Goal: Find specific page/section: Find specific page/section

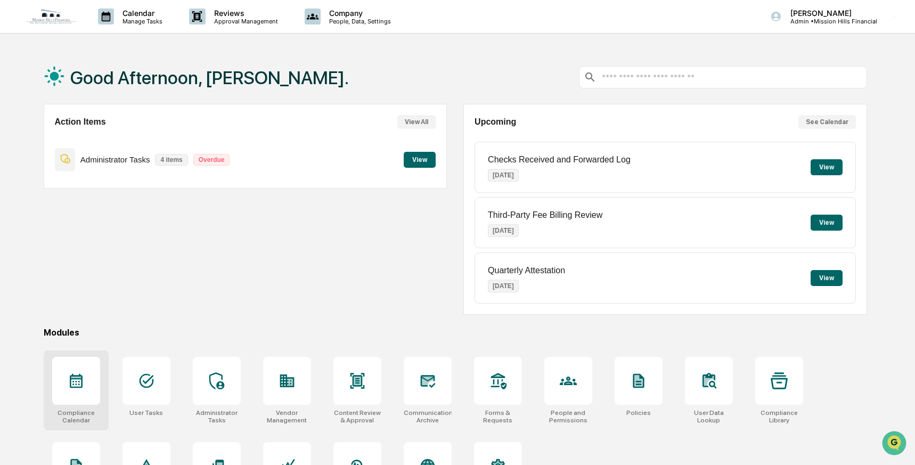
click at [78, 381] on icon at bounding box center [76, 380] width 17 height 17
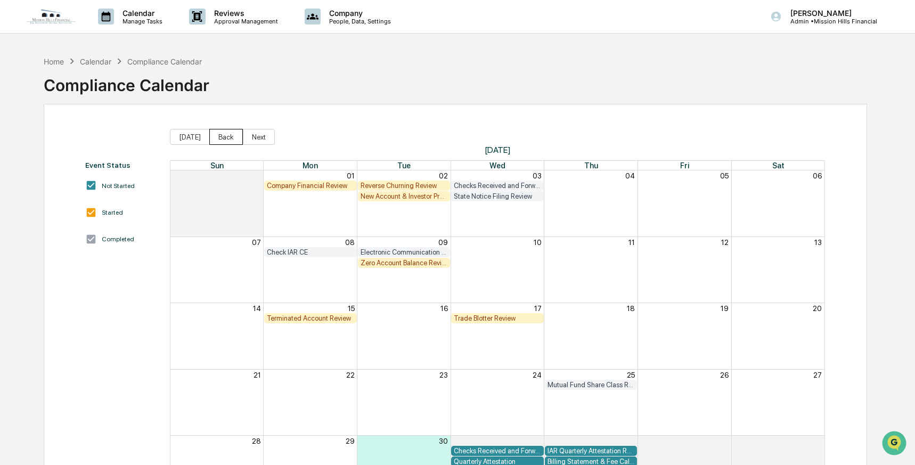
click at [222, 137] on button "Back" at bounding box center [226, 137] width 34 height 16
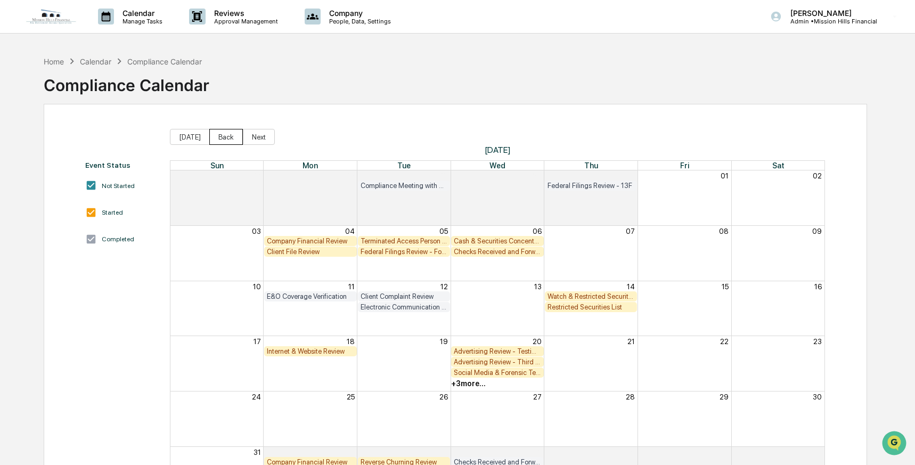
click at [222, 137] on button "Back" at bounding box center [226, 137] width 34 height 16
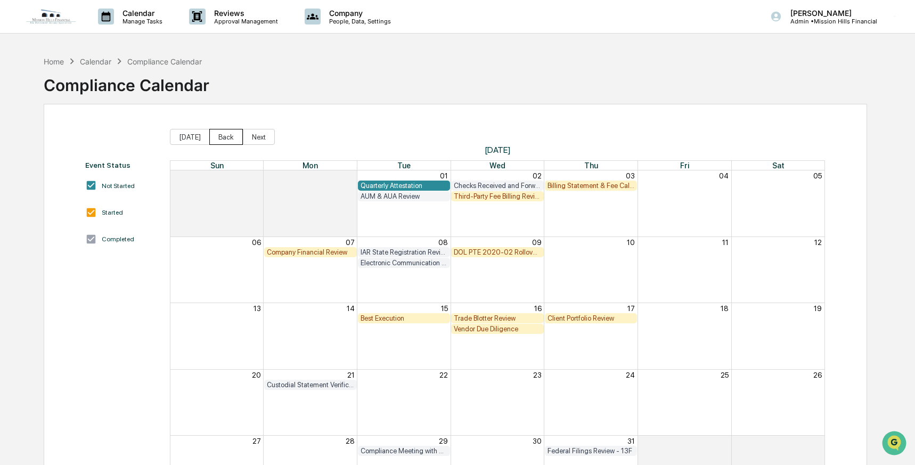
click at [222, 137] on button "Back" at bounding box center [226, 137] width 34 height 16
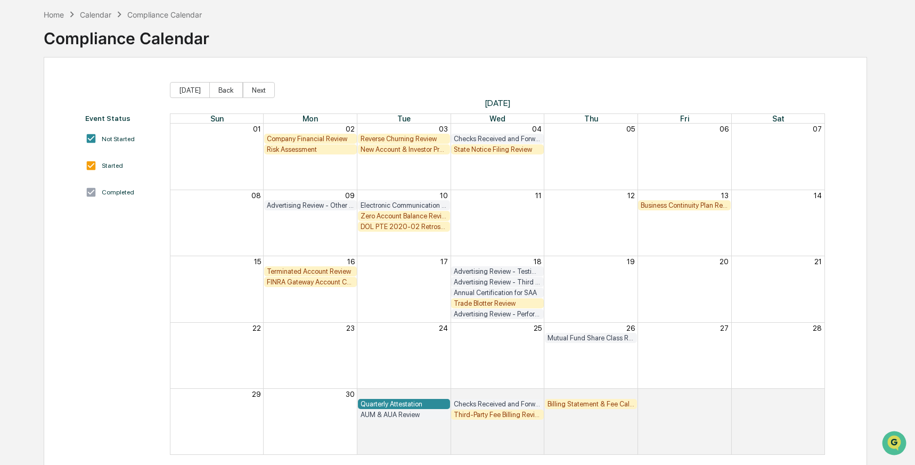
scroll to position [62, 0]
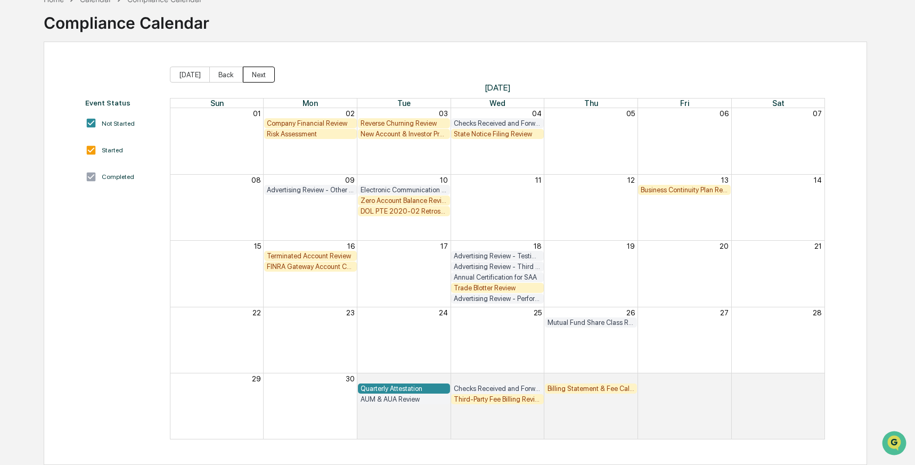
click at [259, 72] on button "Next" at bounding box center [259, 75] width 32 height 16
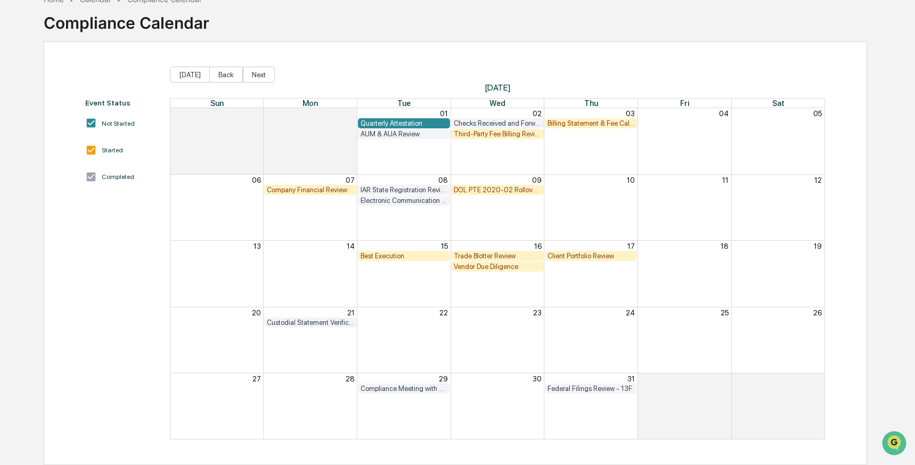
click at [391, 119] on div "Quarterly Attestation" at bounding box center [404, 123] width 87 height 8
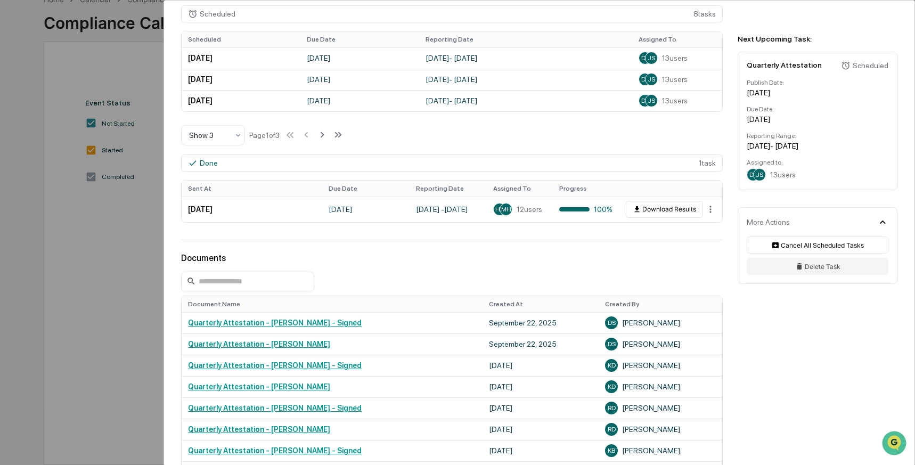
scroll to position [317, 0]
click at [99, 79] on div "User Tasks Quarterly Attestation Quarterly Attestation Active No description De…" at bounding box center [457, 232] width 915 height 465
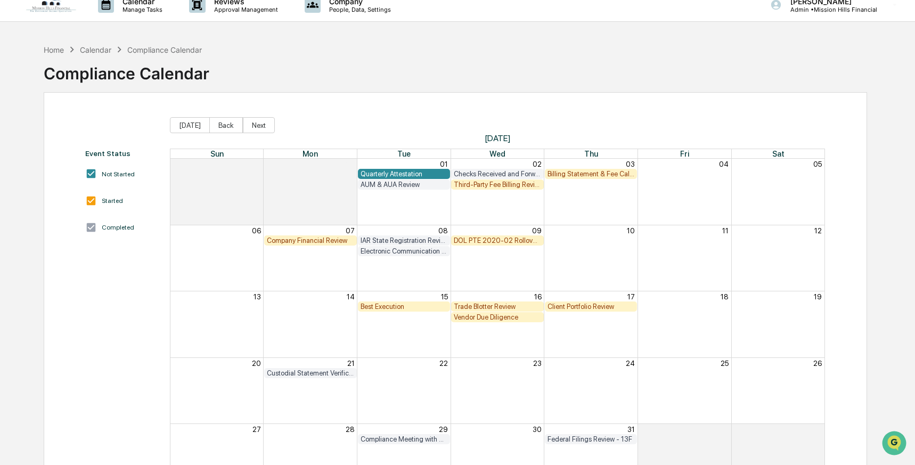
click at [392, 173] on div "Quarterly Attestation" at bounding box center [404, 174] width 87 height 8
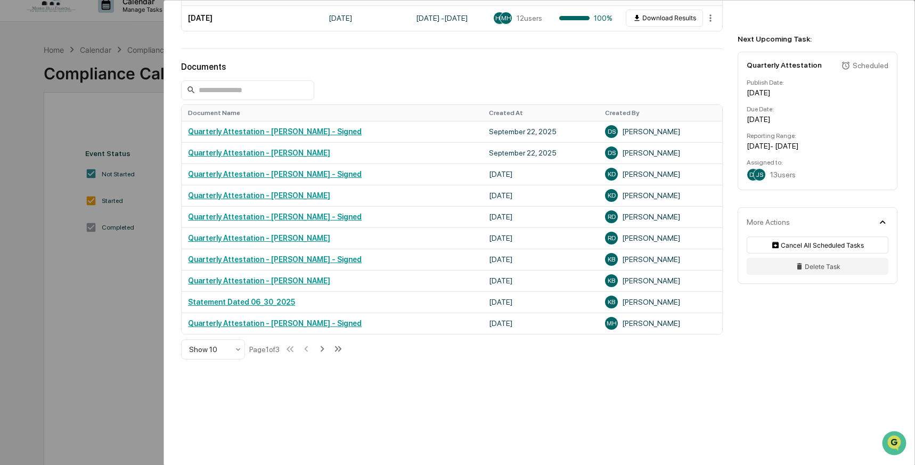
scroll to position [512, 0]
click at [72, 311] on div "User Tasks Quarterly Attestation Quarterly Attestation Active No description De…" at bounding box center [457, 232] width 915 height 465
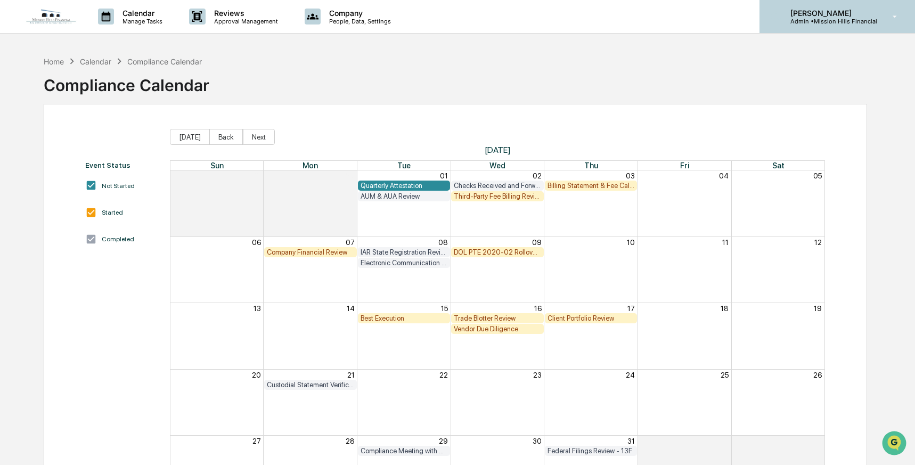
click at [803, 19] on p "Admin • Mission Hills Financial" at bounding box center [829, 21] width 95 height 7
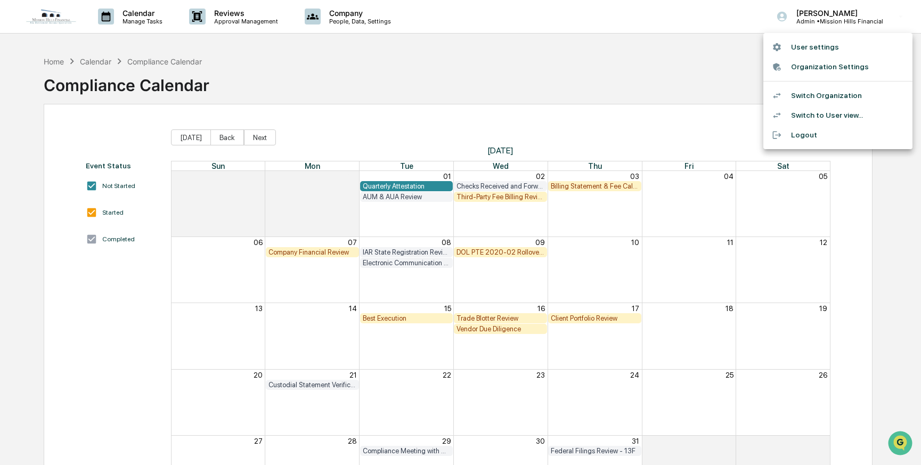
click at [796, 95] on li "Switch Organization" at bounding box center [837, 96] width 149 height 20
